Goal: Task Accomplishment & Management: Use online tool/utility

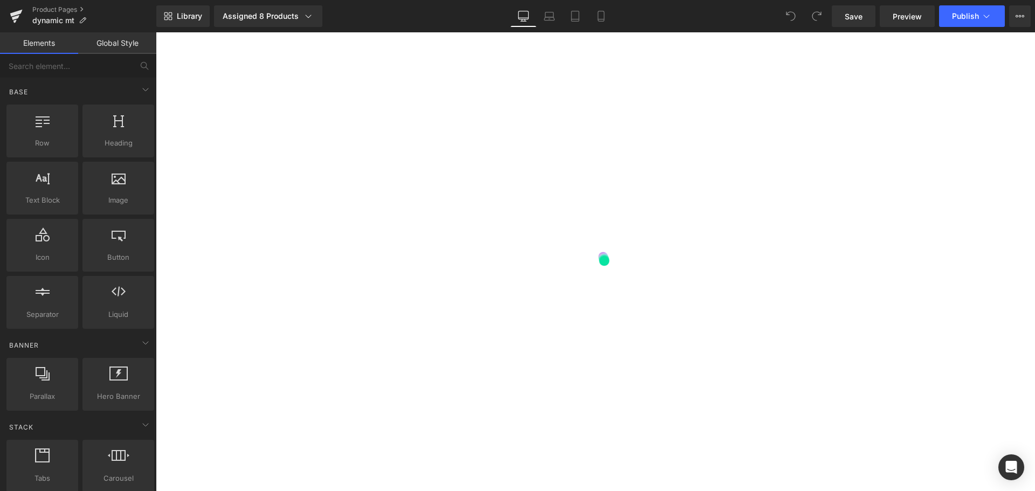
scroll to position [2551, 0]
click at [1014, 469] on icon "Open Intercom Messenger" at bounding box center [1011, 467] width 14 height 14
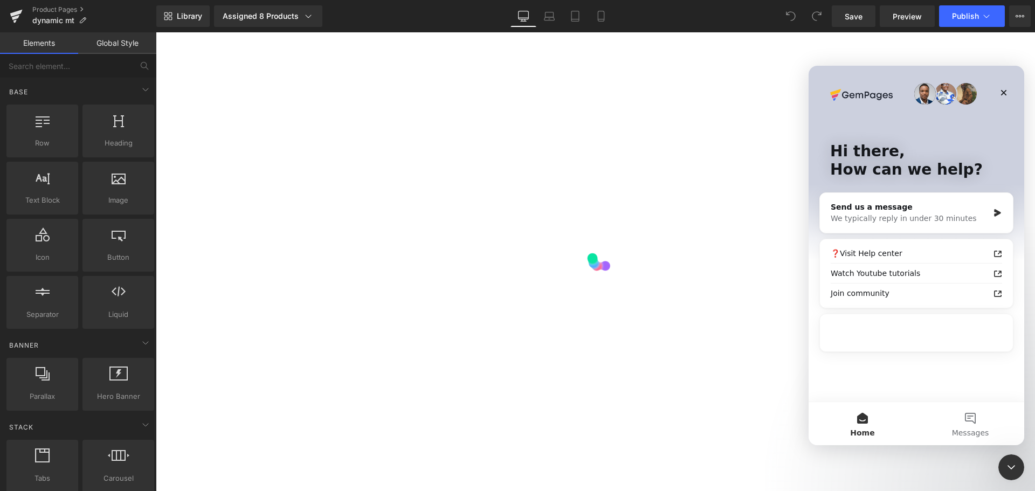
scroll to position [0, 0]
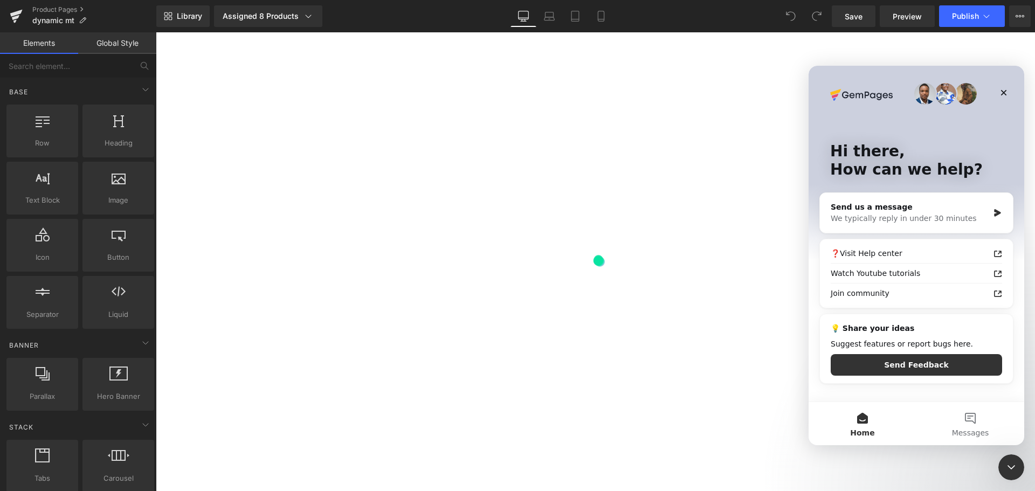
drag, startPoint x: 735, startPoint y: 372, endPoint x: 180, endPoint y: 59, distance: 637.6
click at [735, 372] on div at bounding box center [517, 229] width 1035 height 459
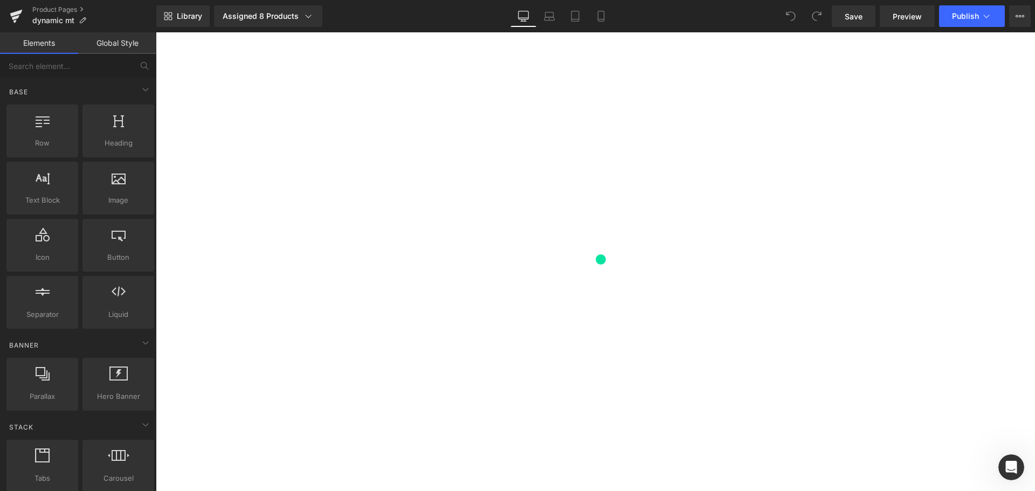
scroll to position [69, 0]
click at [18, 12] on icon at bounding box center [16, 13] width 12 height 7
click at [1013, 17] on button "View Live Page View with current Template Save Template to Library Schedule Pub…" at bounding box center [1020, 16] width 22 height 22
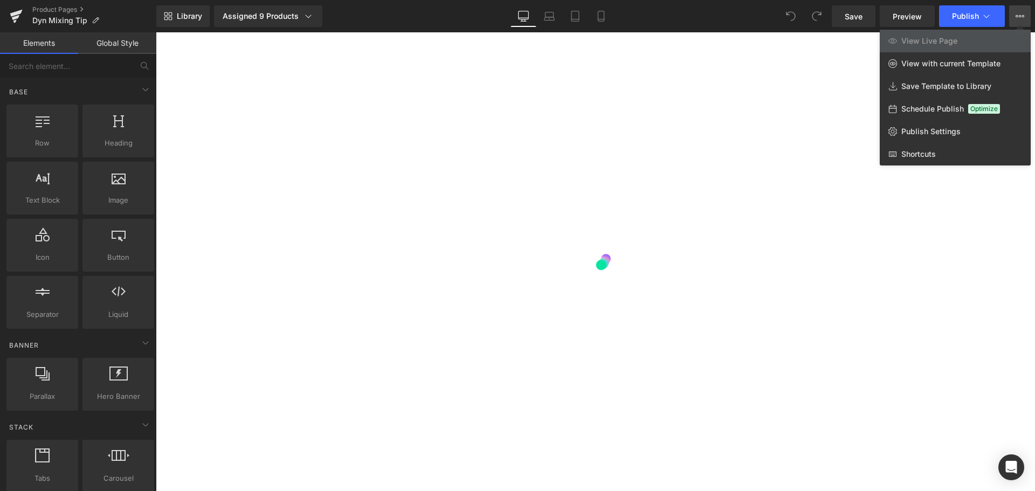
click at [818, 89] on div at bounding box center [595, 261] width 879 height 459
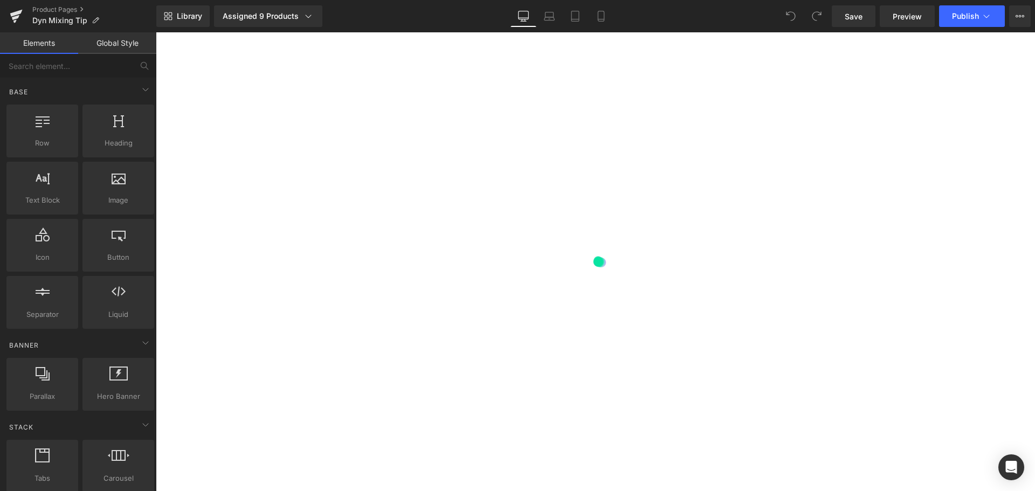
drag, startPoint x: 1115, startPoint y: 47, endPoint x: 883, endPoint y: 106, distance: 239.7
click at [869, 18] on link "Save" at bounding box center [854, 16] width 44 height 22
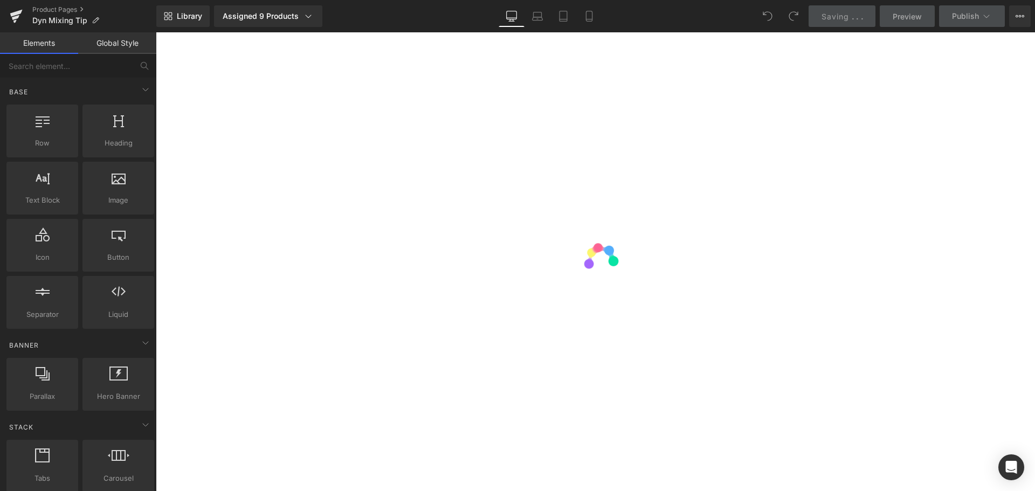
scroll to position [838, 0]
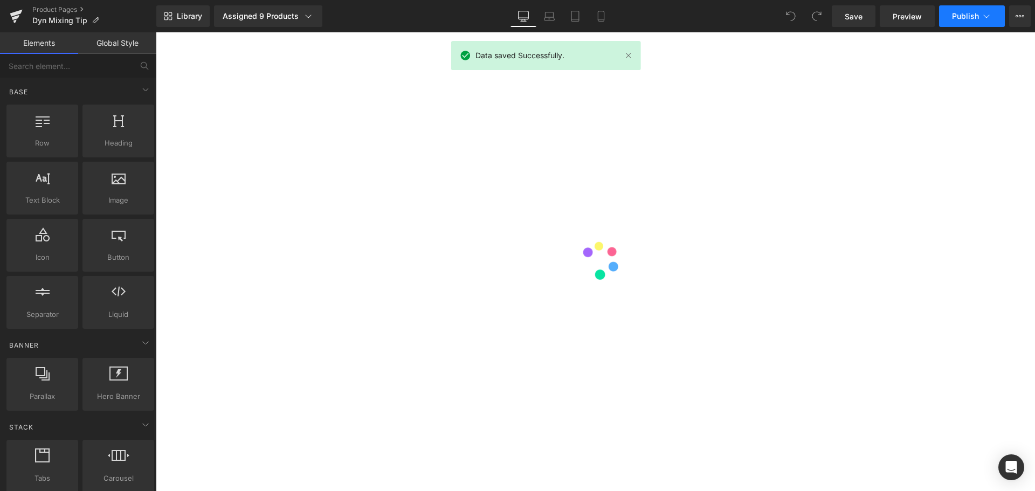
click at [968, 20] on span "Publish" at bounding box center [965, 16] width 27 height 9
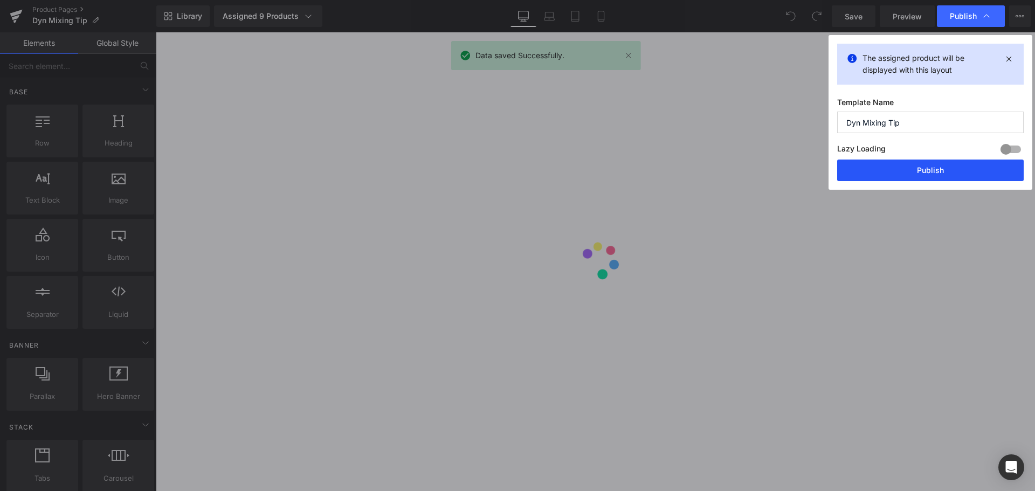
click at [949, 168] on button "Publish" at bounding box center [930, 171] width 187 height 22
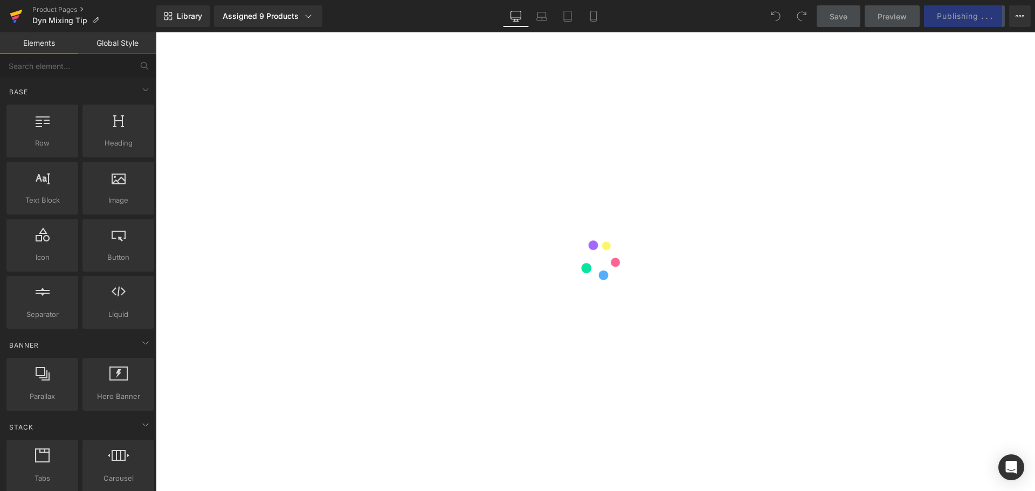
click at [19, 14] on icon at bounding box center [16, 16] width 13 height 27
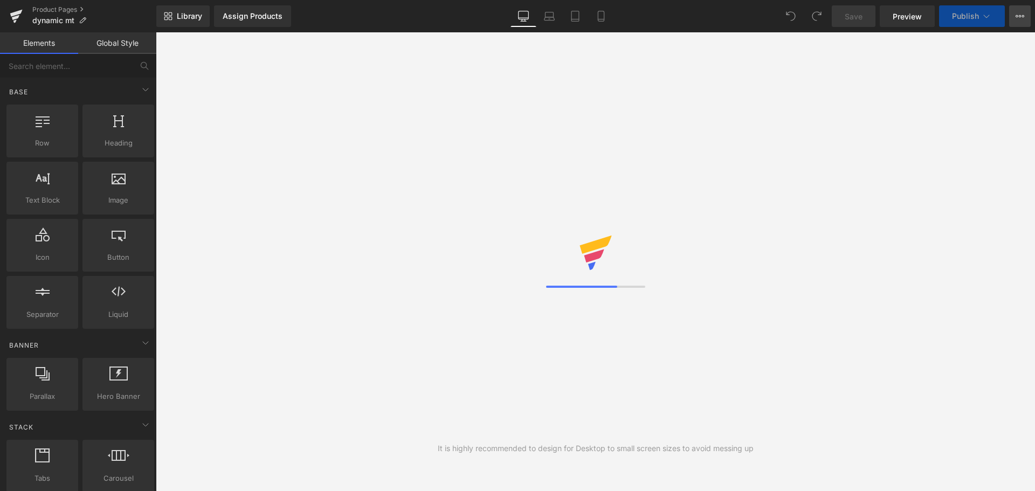
click at [1023, 17] on icon at bounding box center [1020, 16] width 9 height 9
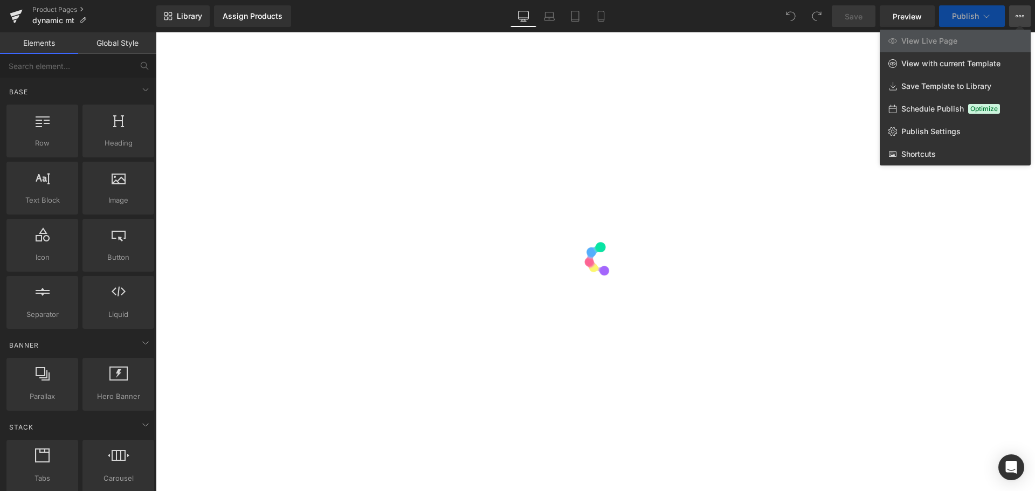
click at [1023, 17] on icon at bounding box center [1020, 16] width 9 height 9
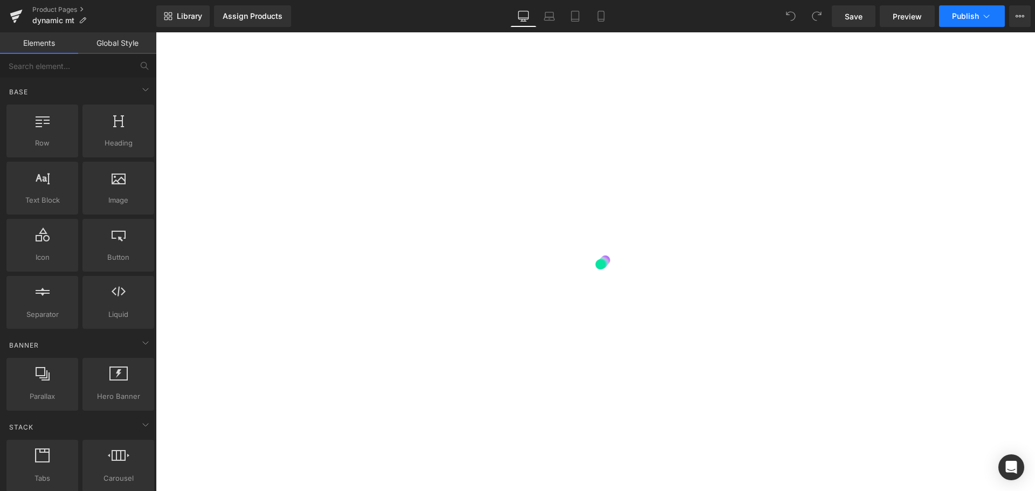
click at [993, 19] on button "Publish" at bounding box center [972, 16] width 66 height 22
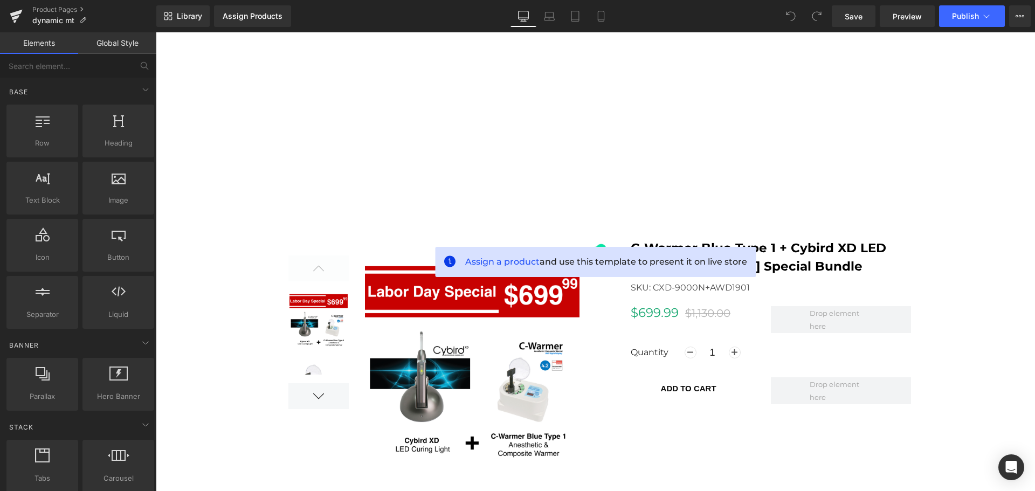
scroll to position [590, 0]
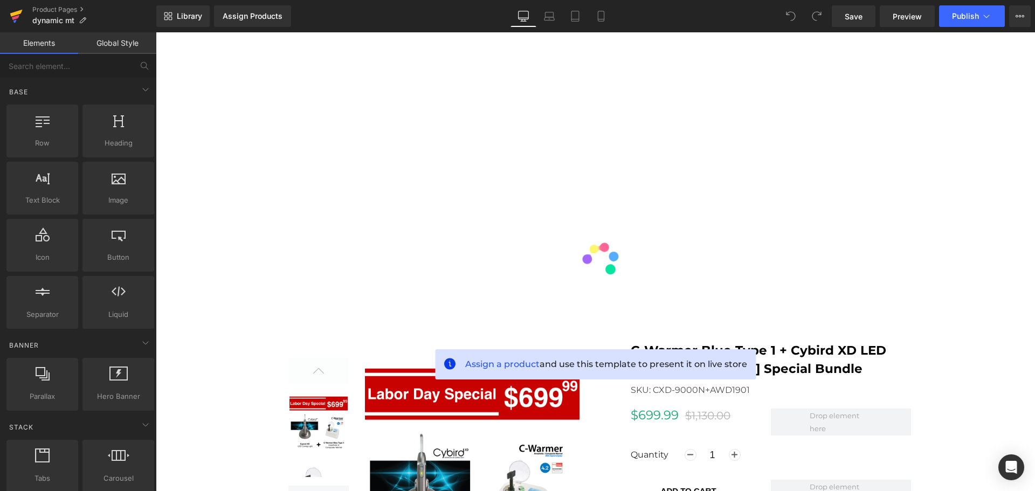
click at [22, 24] on icon at bounding box center [16, 16] width 13 height 27
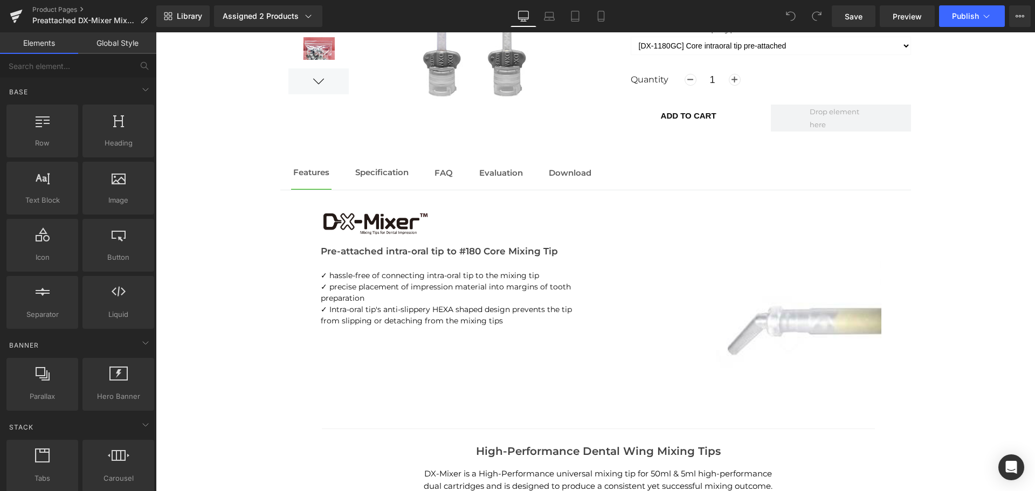
scroll to position [1061, 0]
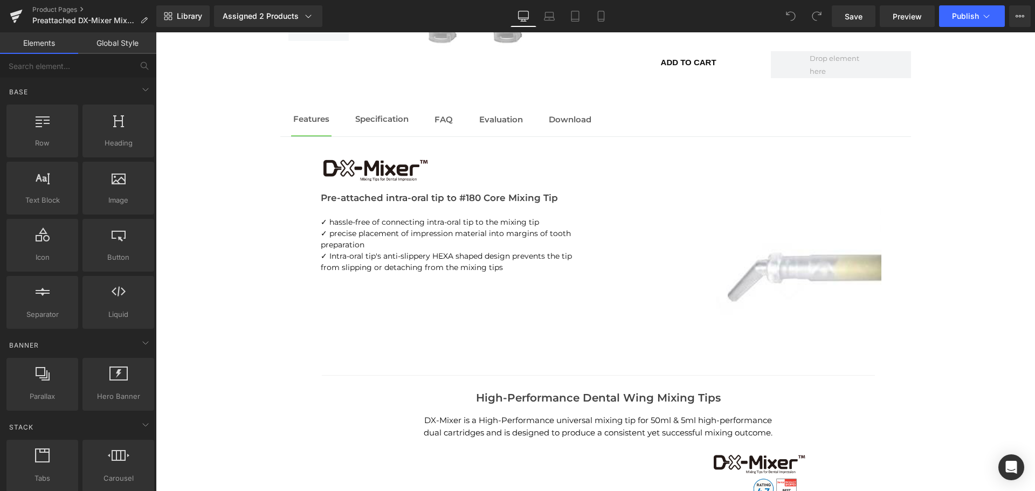
click at [346, 243] on span "✓ precise placement of impression material into margins of tooth preparation" at bounding box center [446, 239] width 250 height 21
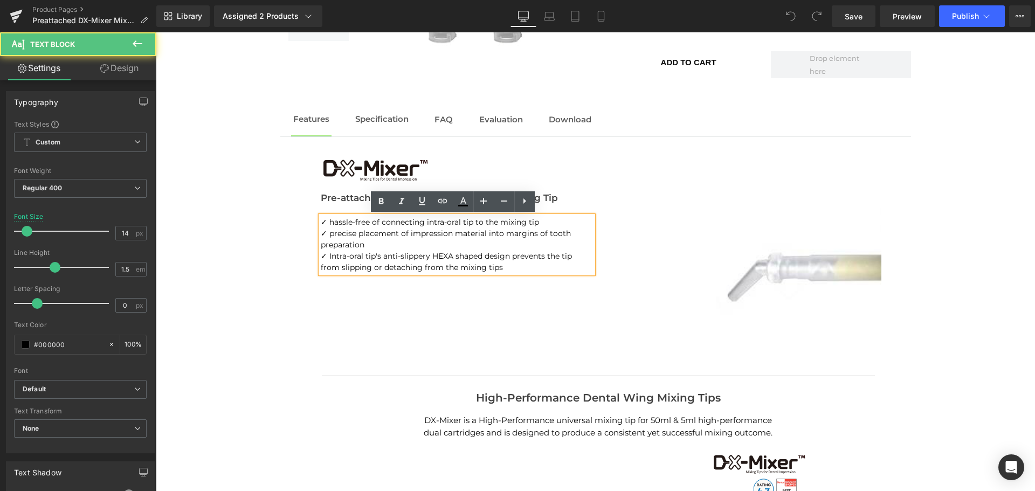
click at [331, 223] on span "✓ hassle-free of connecting intra-oral tip to the mixing tip" at bounding box center [430, 222] width 218 height 10
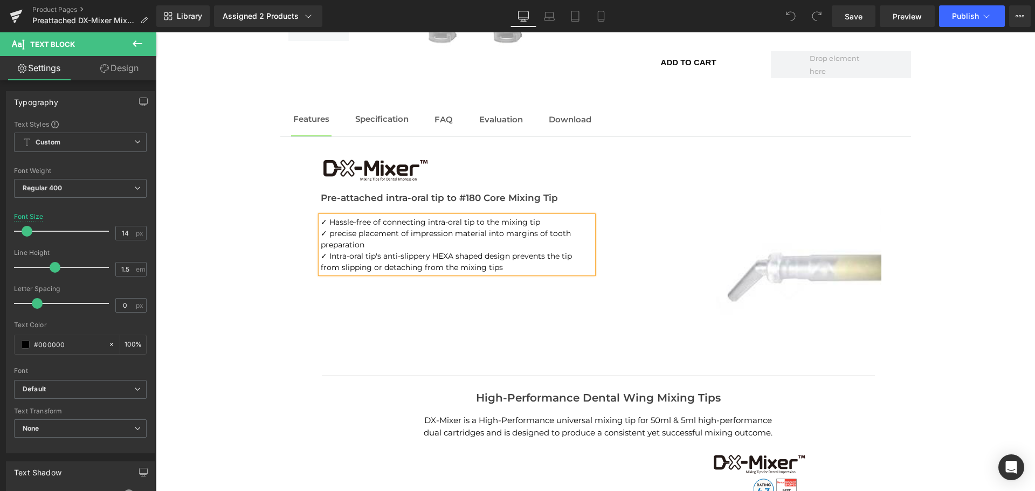
scroll to position [1059, 0]
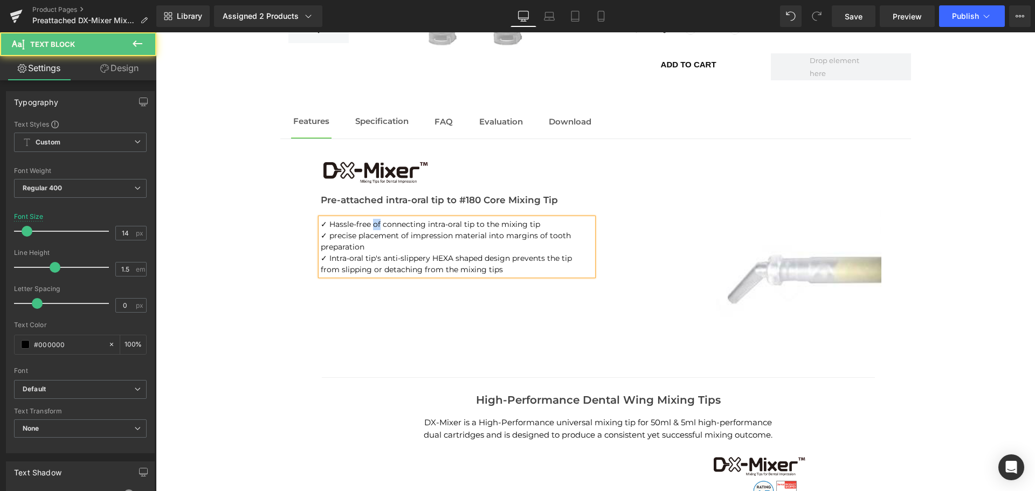
drag, startPoint x: 376, startPoint y: 228, endPoint x: 368, endPoint y: 229, distance: 8.1
click at [368, 229] on span "✓ Hassle-free of connecting intra-oral tip to the mixing tip" at bounding box center [430, 224] width 219 height 10
click at [328, 239] on span "✓ precise placement of impression material into margins of tooth preparation" at bounding box center [446, 241] width 250 height 21
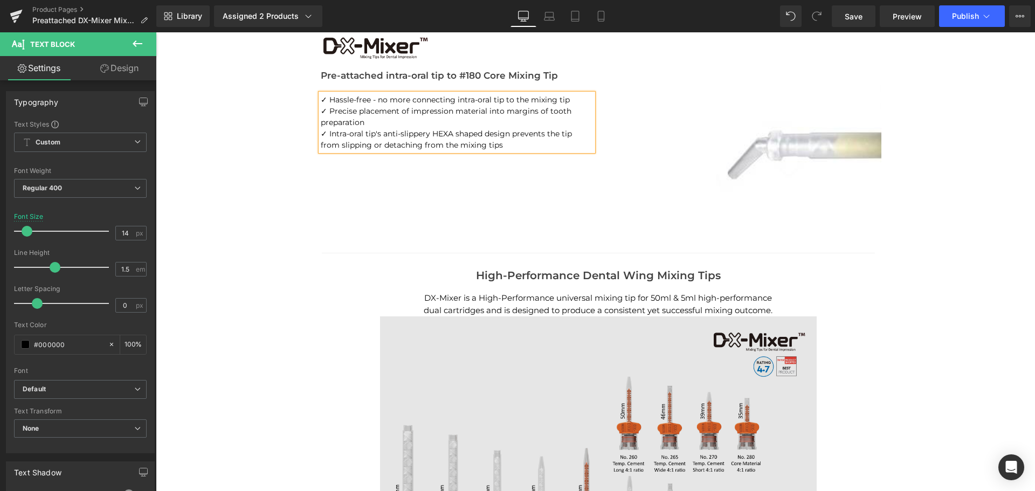
scroll to position [1380, 0]
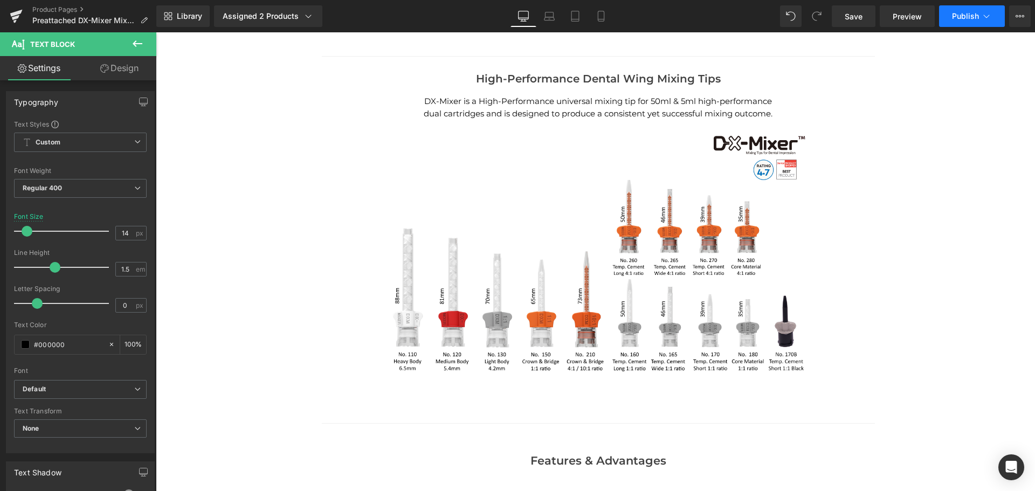
click at [961, 20] on button "Publish" at bounding box center [972, 16] width 66 height 22
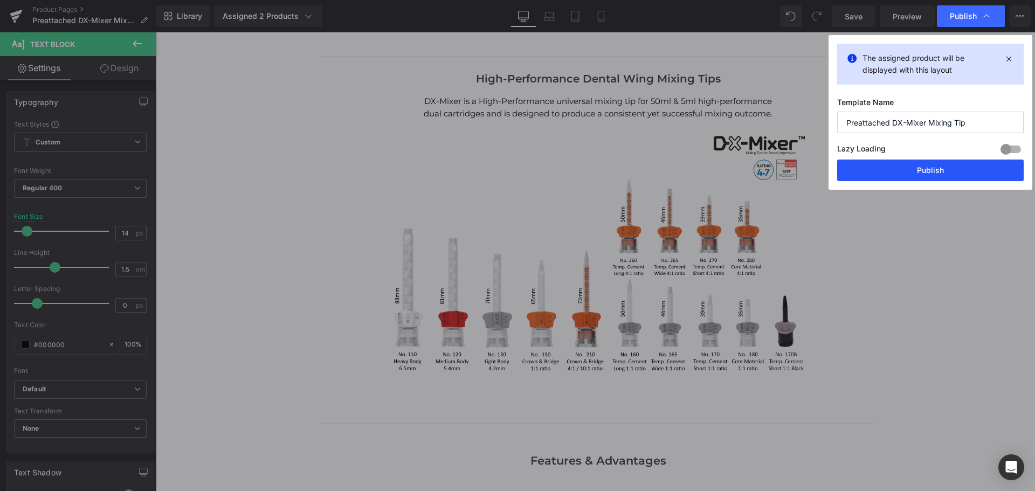
click at [904, 169] on button "Publish" at bounding box center [930, 171] width 187 height 22
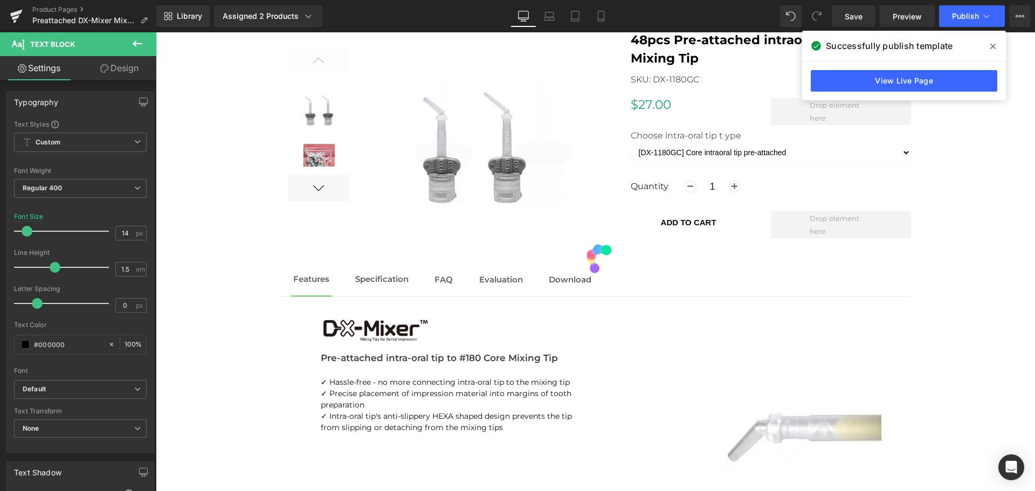
scroll to position [608, 0]
